Goal: Register for event/course

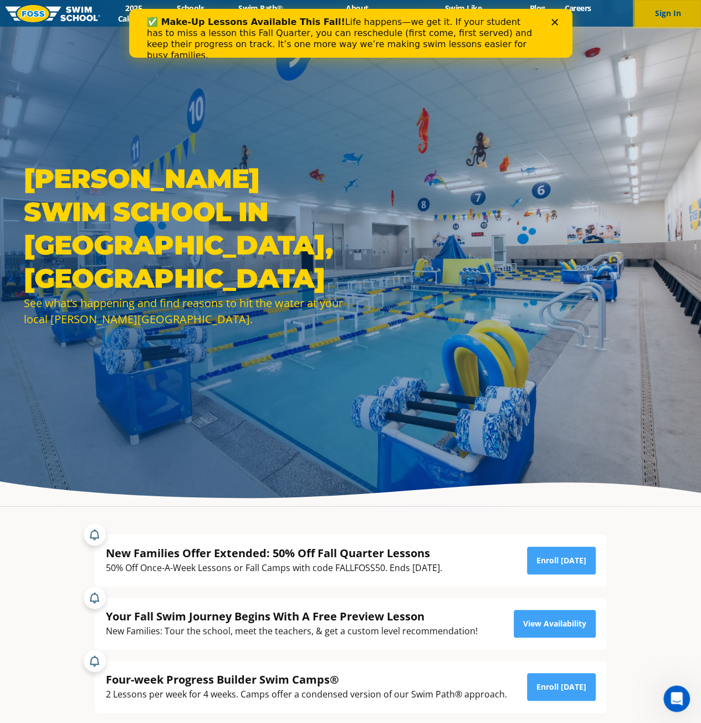
click at [668, 11] on button "Sign In" at bounding box center [667, 13] width 66 height 27
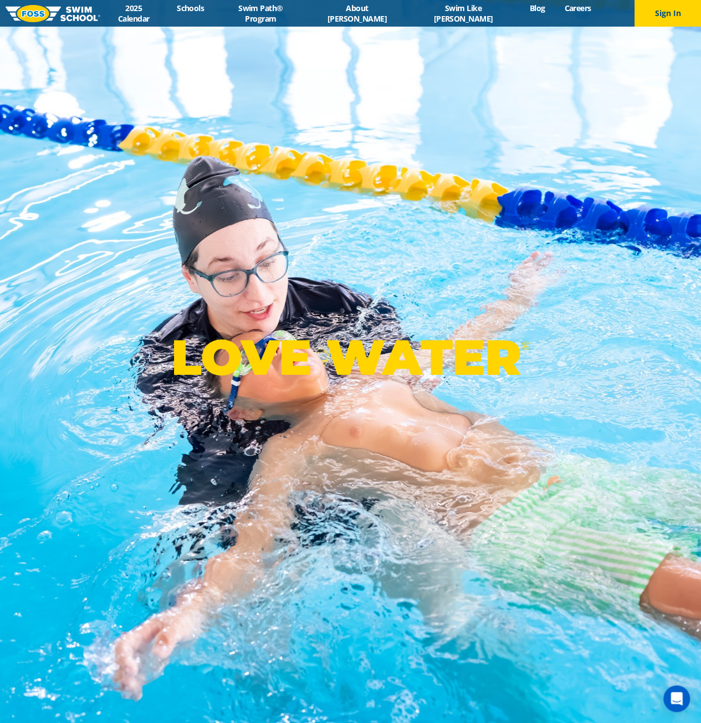
click at [495, 46] on div "LOVE WATER ®" at bounding box center [350, 361] width 701 height 723
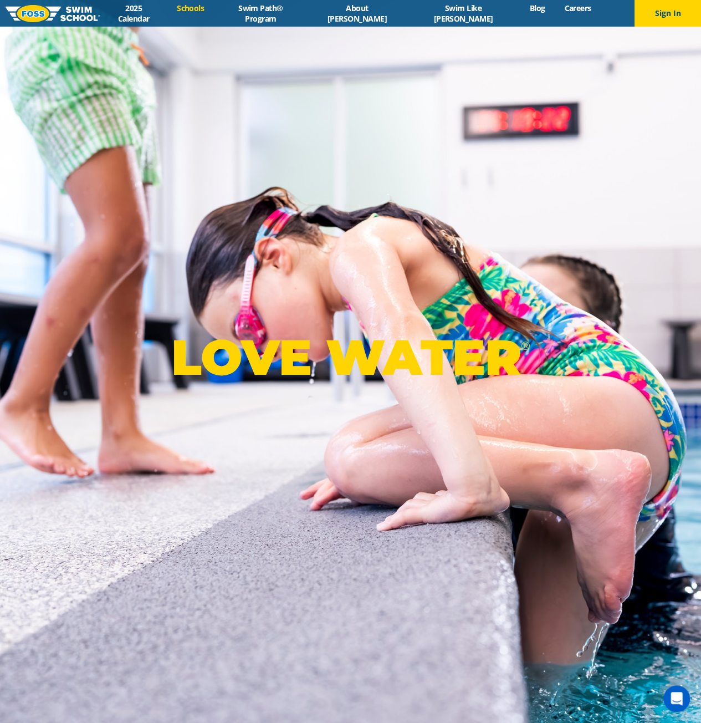
click at [214, 13] on link "Schools" at bounding box center [190, 8] width 47 height 11
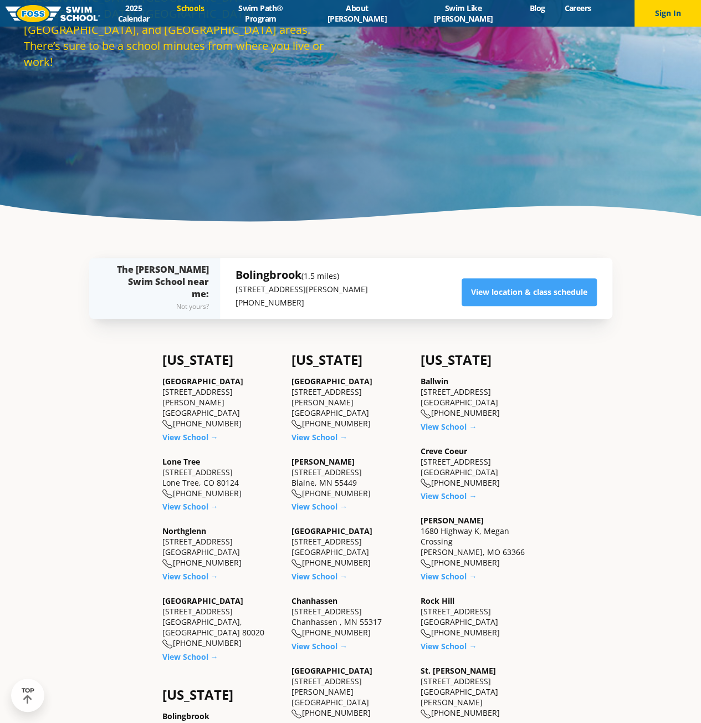
scroll to position [277, 0]
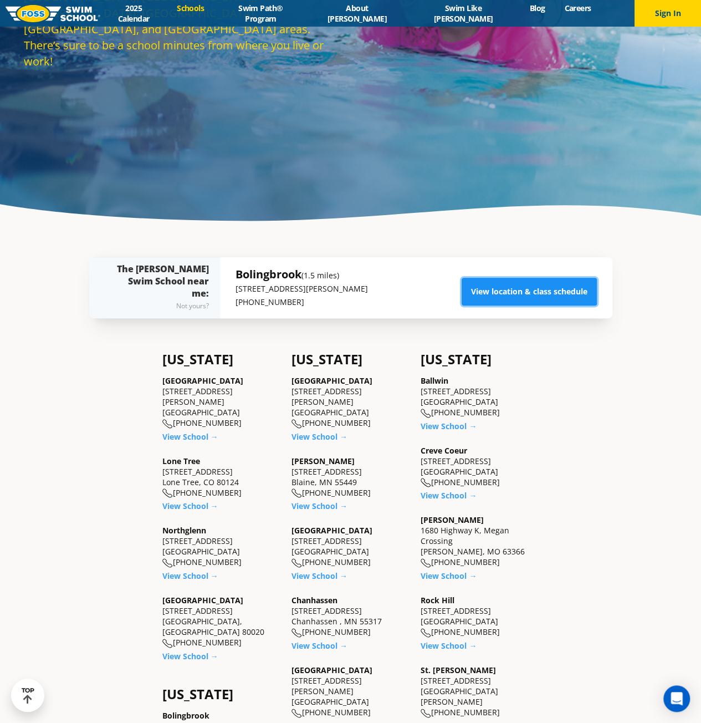
click at [535, 297] on link "View location & class schedule" at bounding box center [529, 292] width 135 height 28
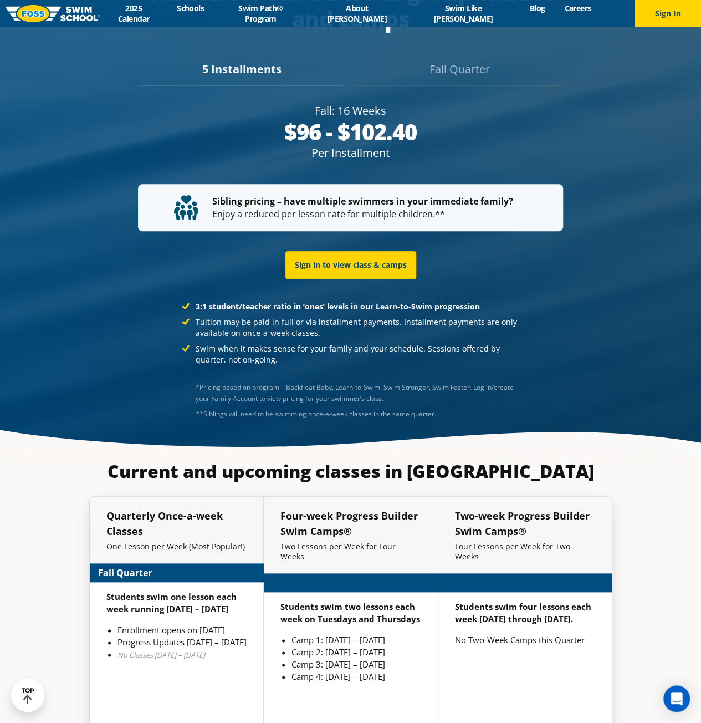
scroll to position [2201, 0]
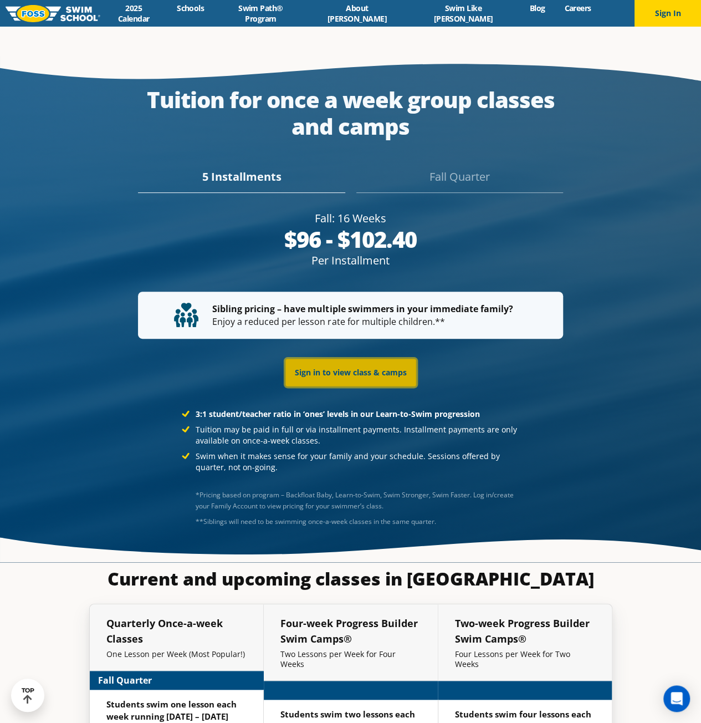
click at [364, 358] on link "Sign in to view class & camps" at bounding box center [350, 372] width 131 height 28
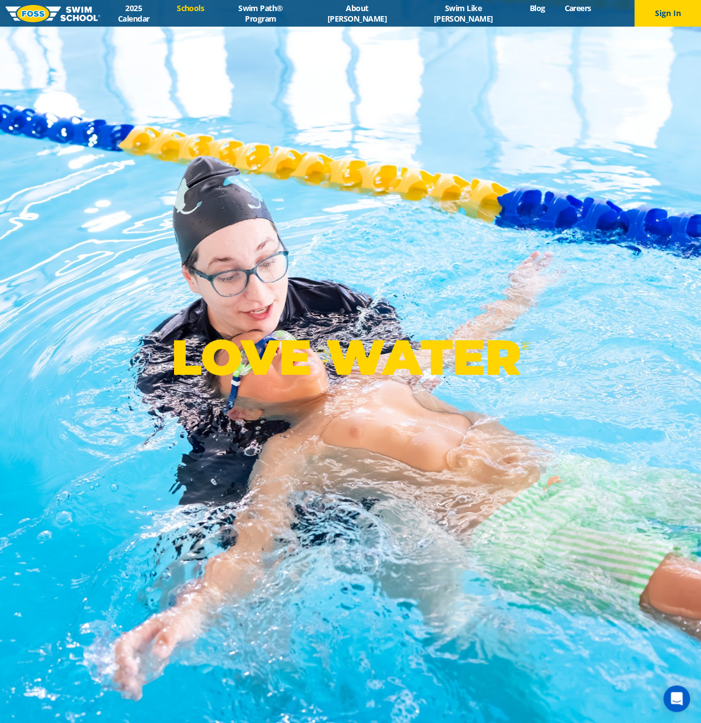
click at [214, 13] on link "Schools" at bounding box center [190, 8] width 47 height 11
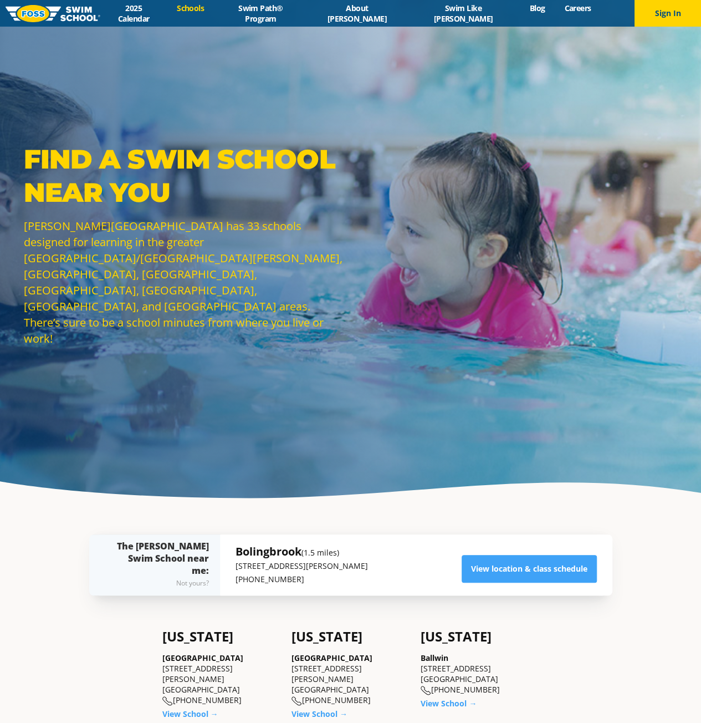
scroll to position [111, 0]
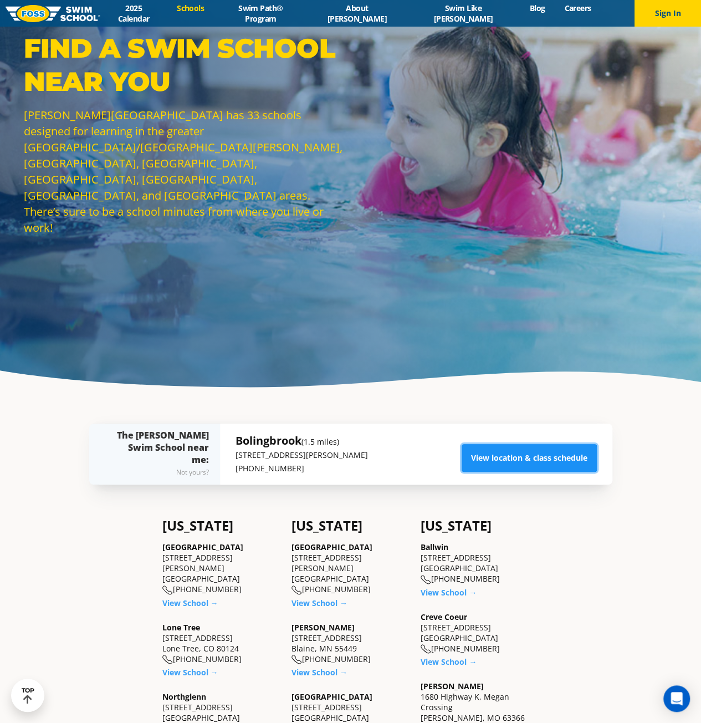
click at [557, 460] on link "View location & class schedule" at bounding box center [529, 458] width 135 height 28
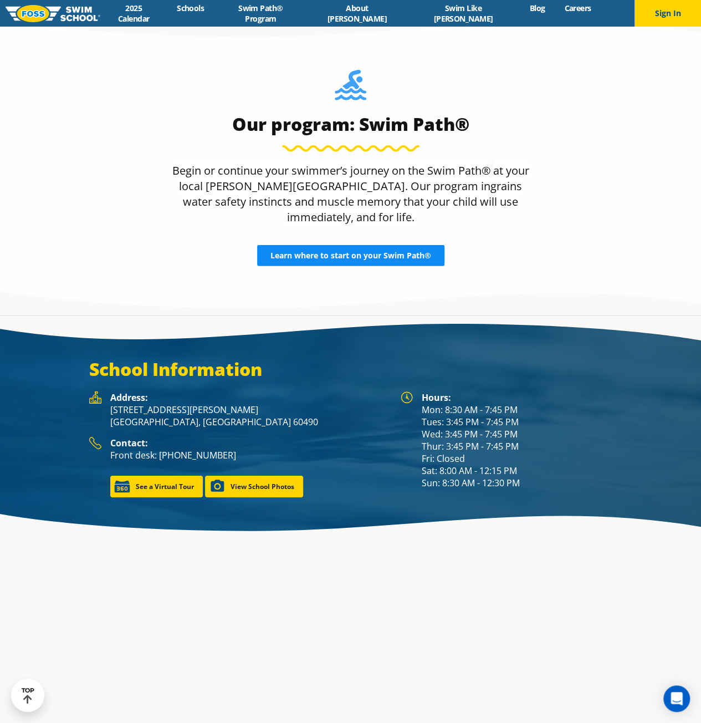
scroll to position [1370, 0]
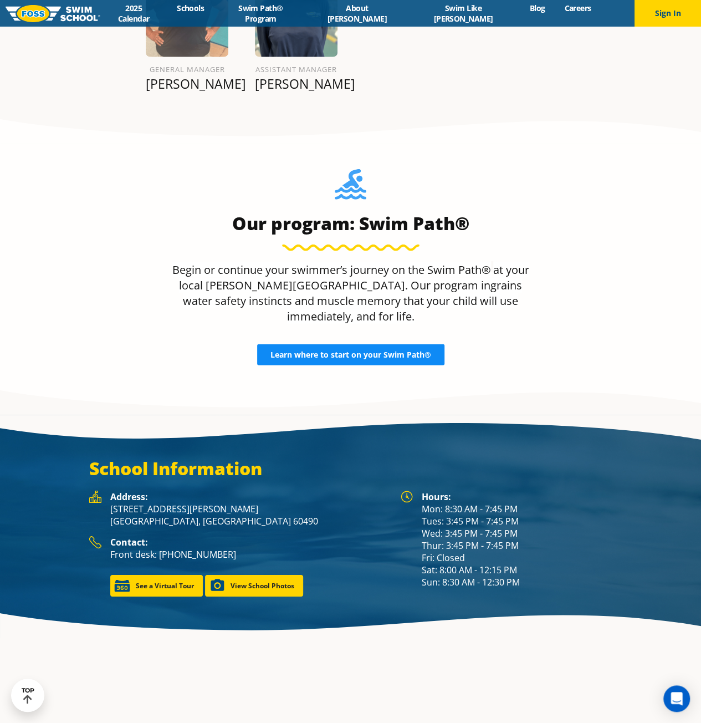
click at [347, 351] on span "Learn where to start on your Swim Path®" at bounding box center [350, 355] width 161 height 8
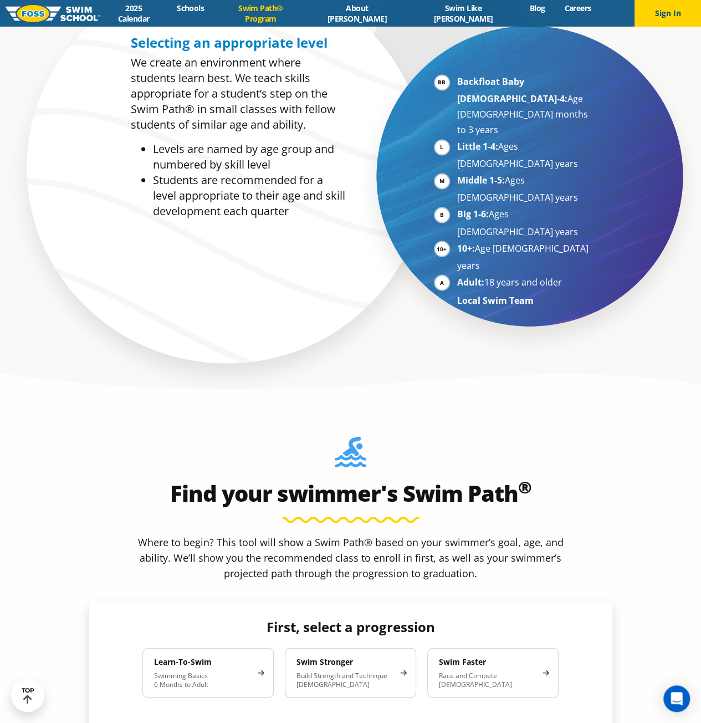
scroll to position [942, 0]
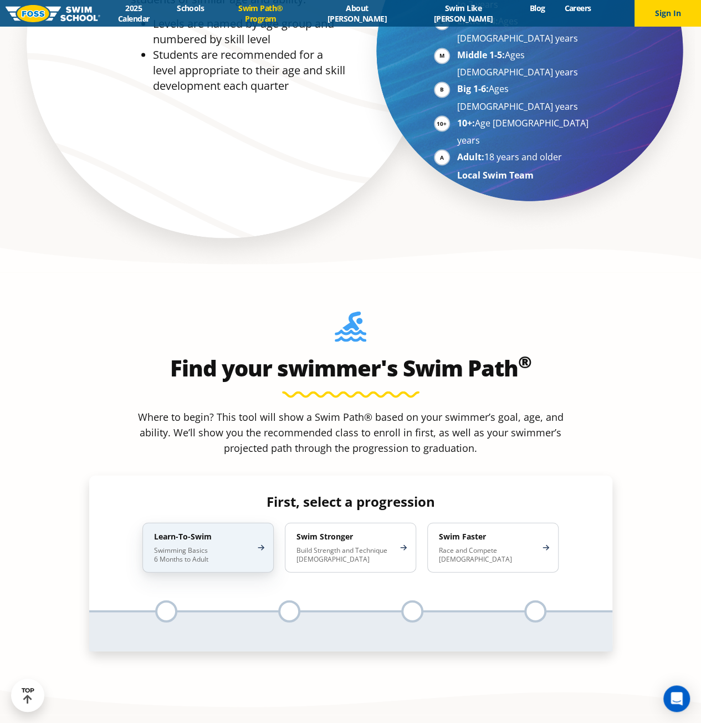
click at [245, 545] on p "Swimming Basics 6 Months to Adult" at bounding box center [202, 554] width 97 height 18
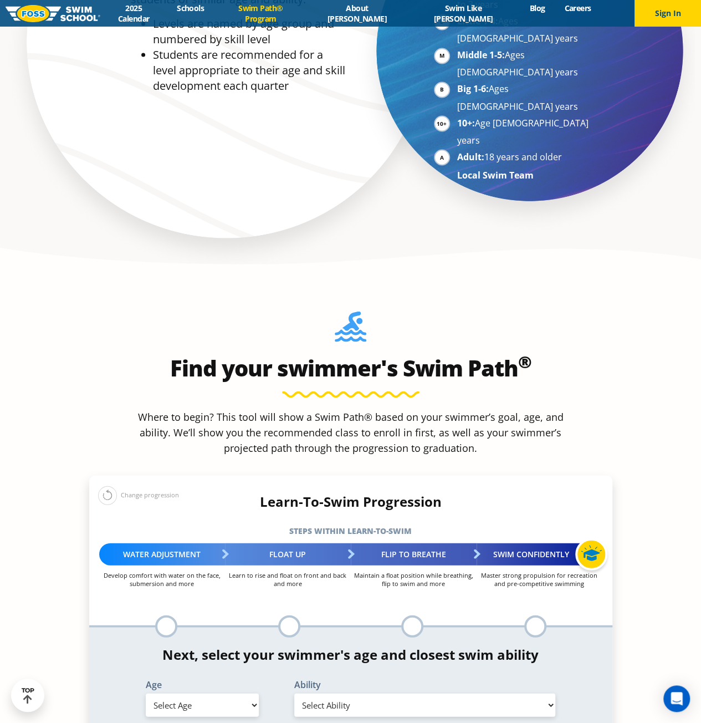
click at [168, 614] on div at bounding box center [166, 625] width 22 height 22
click at [243, 693] on select "Select Age [DEMOGRAPHIC_DATA] months - 1 year 1 year 2 years 3 years 4 years 5 …" at bounding box center [202, 704] width 113 height 23
select select "6-years"
click at [146, 693] on select "Select Age [DEMOGRAPHIC_DATA] months - 1 year 1 year 2 years 3 years 4 years 5 …" at bounding box center [202, 704] width 113 height 23
click at [423, 693] on select "Select Ability First in-water experience When in the water, reliant on a life j…" at bounding box center [425, 704] width 262 height 23
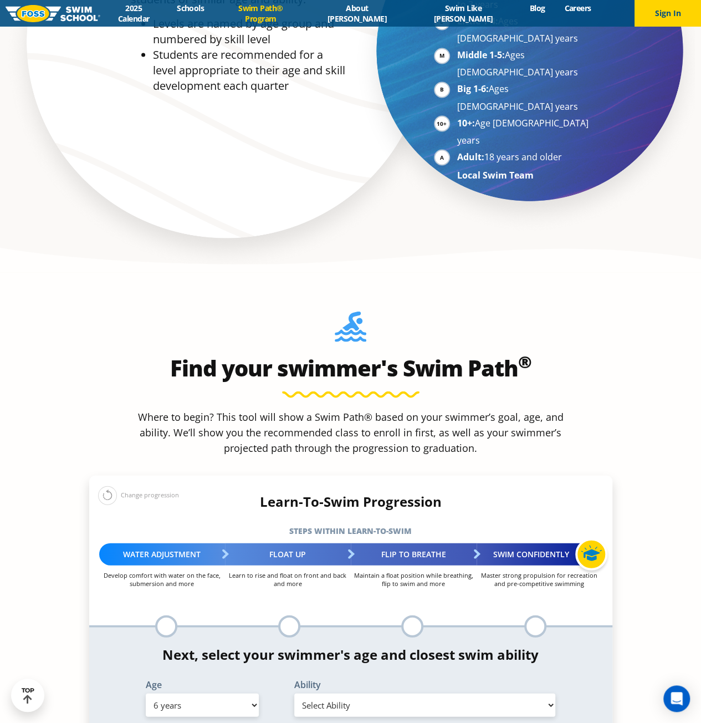
select select "6-years-when-in-the-water-reliant-on-a-life-jacket-or-floatation-device"
click at [294, 693] on select "Select Ability First in-water experience When in the water, reliant on a life j…" at bounding box center [425, 704] width 262 height 23
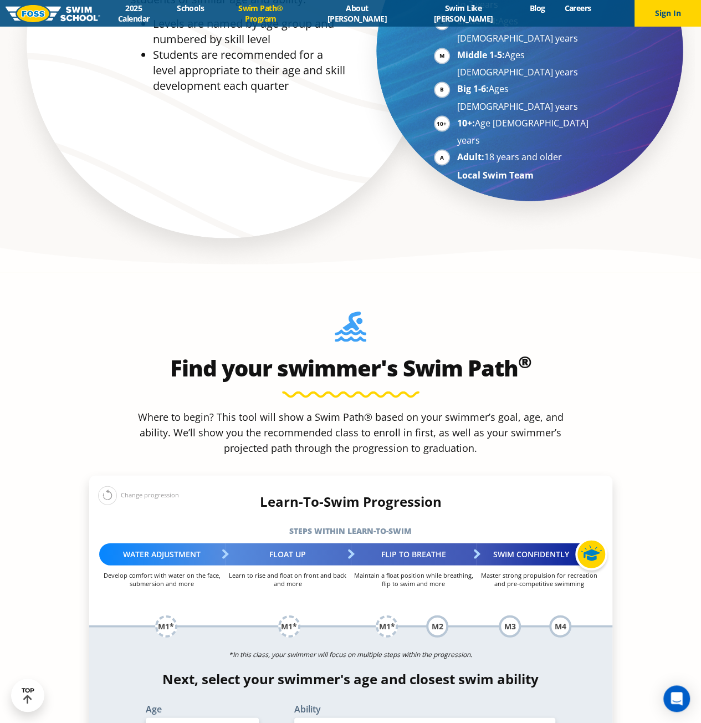
click at [171, 614] on div "M1*" at bounding box center [166, 625] width 22 height 22
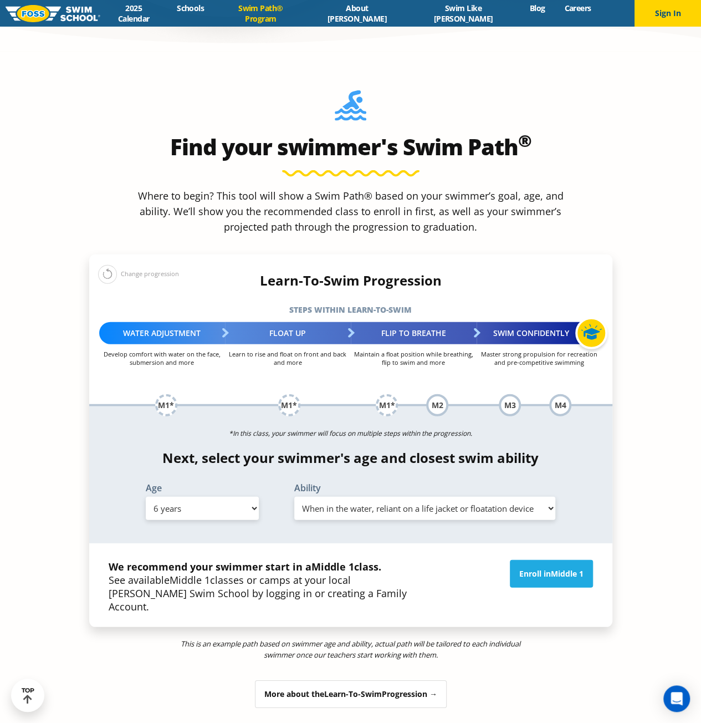
scroll to position [1164, 0]
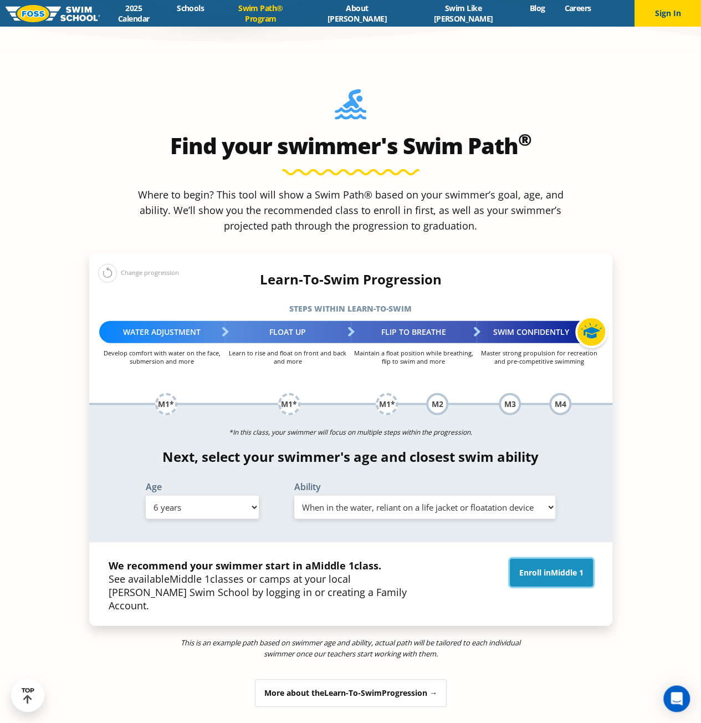
click at [547, 559] on link "Enroll in Middle 1" at bounding box center [551, 573] width 83 height 28
